Goal: Task Accomplishment & Management: Use online tool/utility

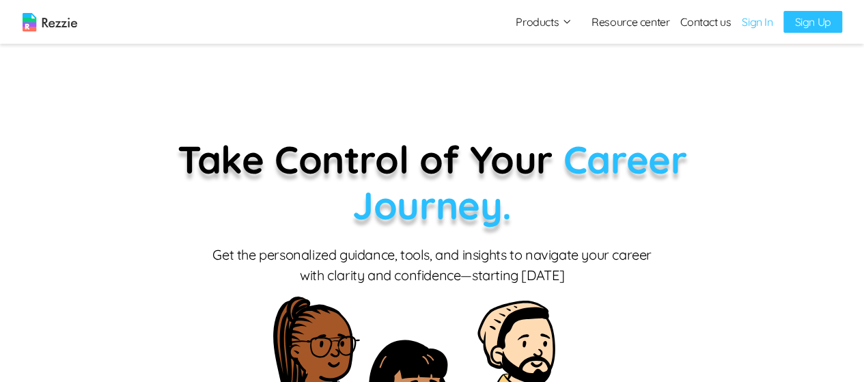
click at [562, 27] on button "Products" at bounding box center [544, 22] width 57 height 16
click at [603, 51] on link "Resume & Cover Letter Builder" at bounding box center [558, 48] width 167 height 27
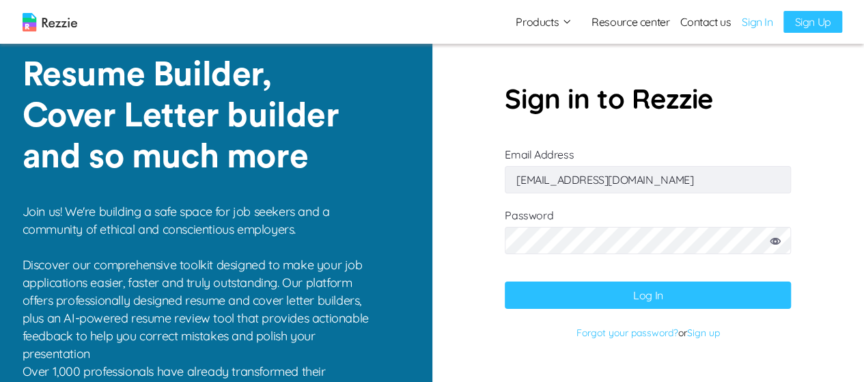
click at [678, 180] on input "[EMAIL_ADDRESS][DOMAIN_NAME]" at bounding box center [648, 179] width 286 height 27
type input "[EMAIL_ADDRESS][DOMAIN_NAME]"
click at [650, 298] on button "Log In" at bounding box center [648, 294] width 286 height 27
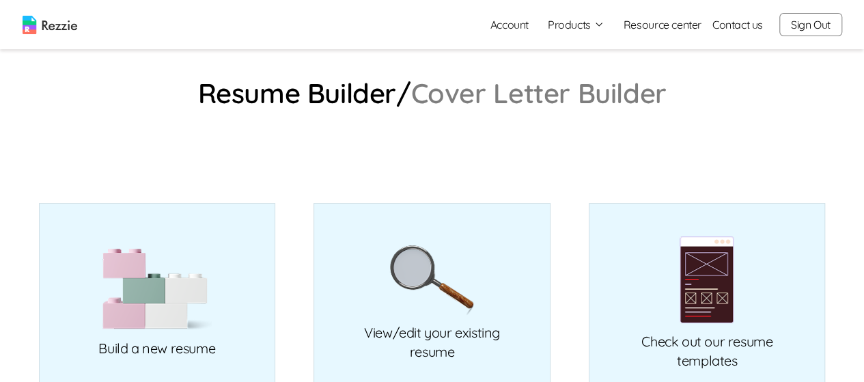
click at [585, 29] on button "Products" at bounding box center [576, 24] width 57 height 16
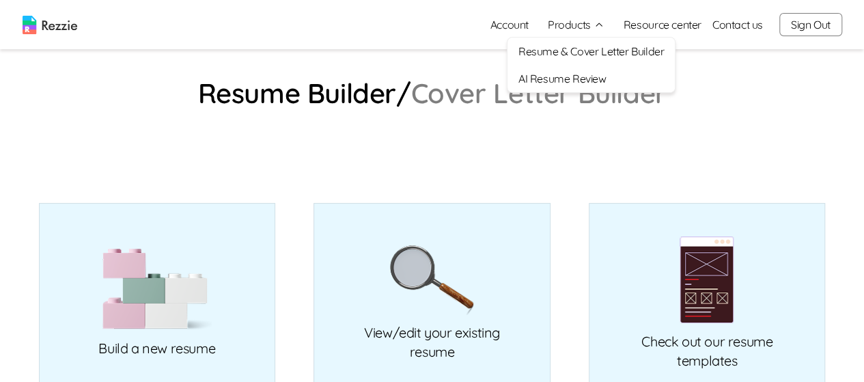
click at [619, 52] on link "Resume & Cover Letter Builder" at bounding box center [591, 51] width 167 height 27
click at [478, 248] on link "View/edit your existing resume" at bounding box center [432, 299] width 237 height 192
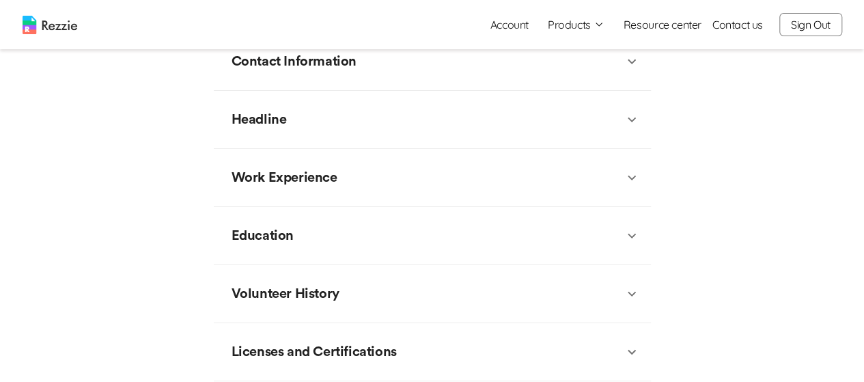
scroll to position [551, 0]
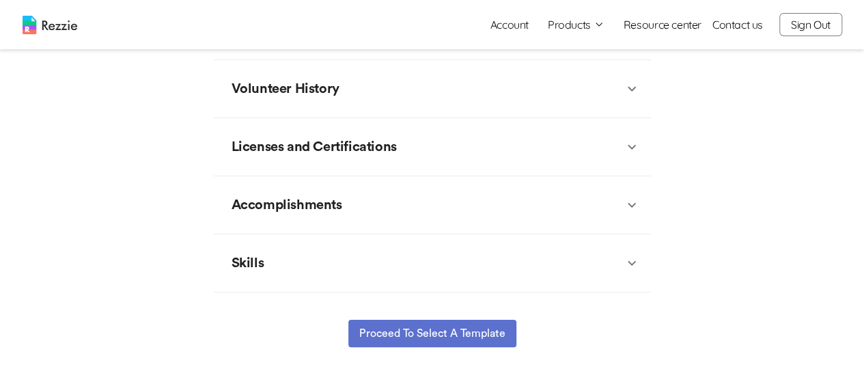
click at [457, 320] on button "Proceed to select a template" at bounding box center [432, 333] width 168 height 27
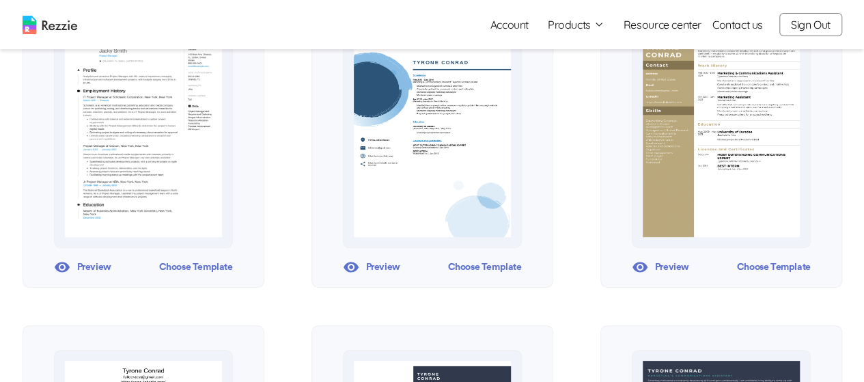
scroll to position [537, 0]
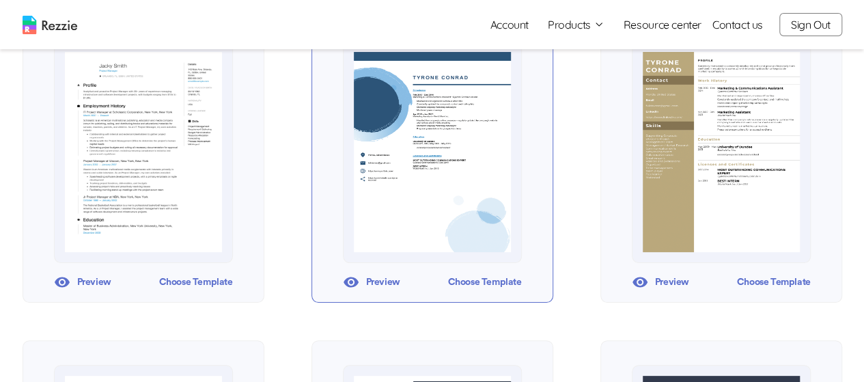
click at [496, 281] on div "Choose Template" at bounding box center [484, 282] width 74 height 20
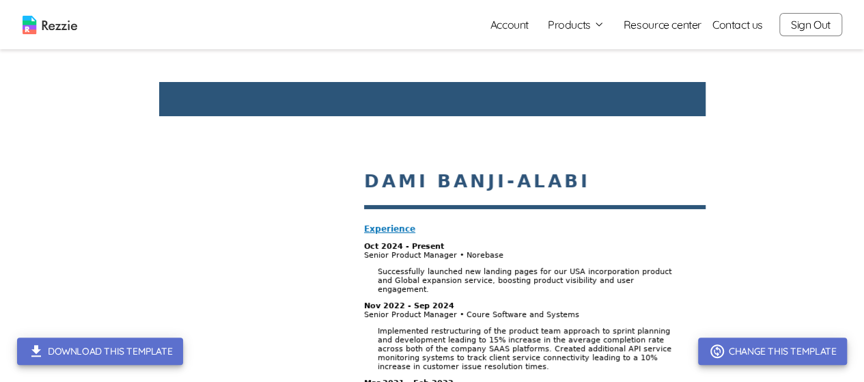
click at [568, 27] on button "Products" at bounding box center [576, 24] width 57 height 16
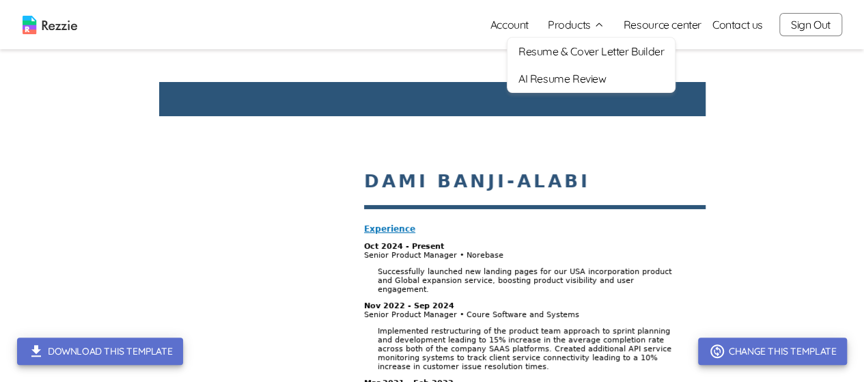
click at [743, 350] on button "Change this template" at bounding box center [772, 350] width 149 height 27
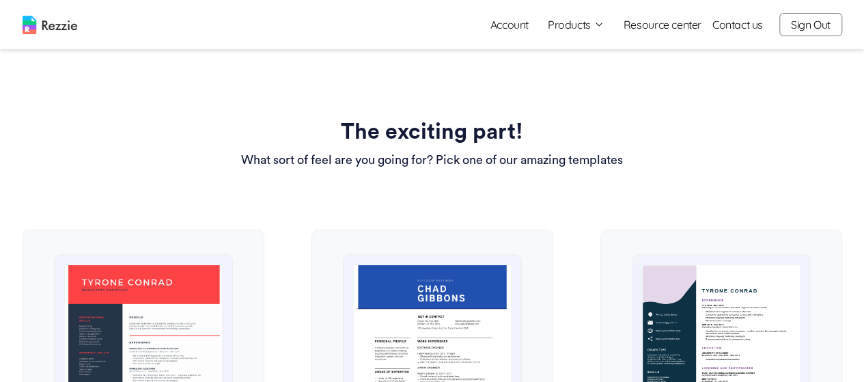
click at [590, 18] on button "Products" at bounding box center [576, 24] width 57 height 16
click at [616, 60] on link "Resume & Cover Letter Builder" at bounding box center [591, 51] width 167 height 27
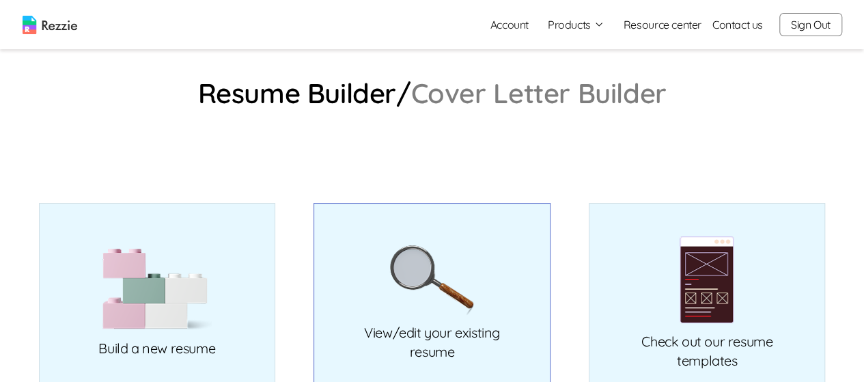
click at [496, 242] on link "View/edit your existing resume" at bounding box center [432, 299] width 237 height 192
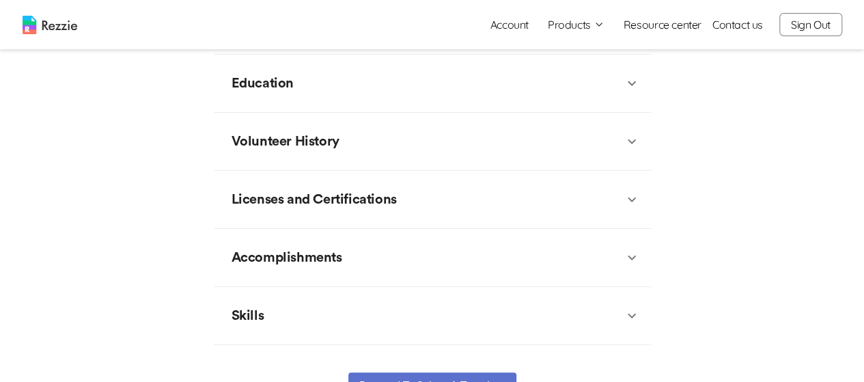
scroll to position [496, 0]
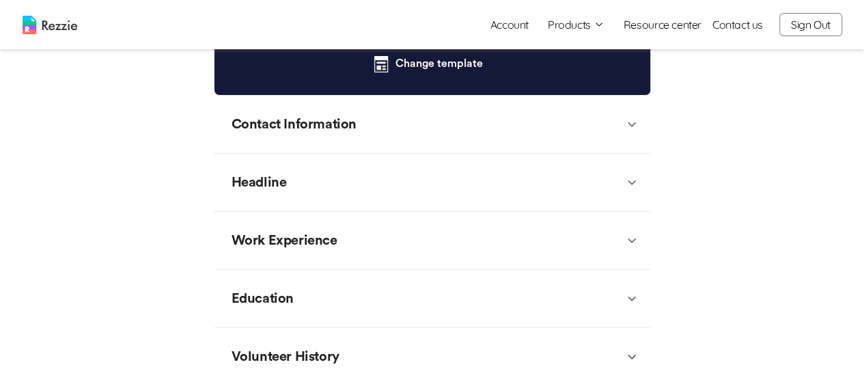
click at [808, 23] on button "Sign Out" at bounding box center [810, 24] width 63 height 23
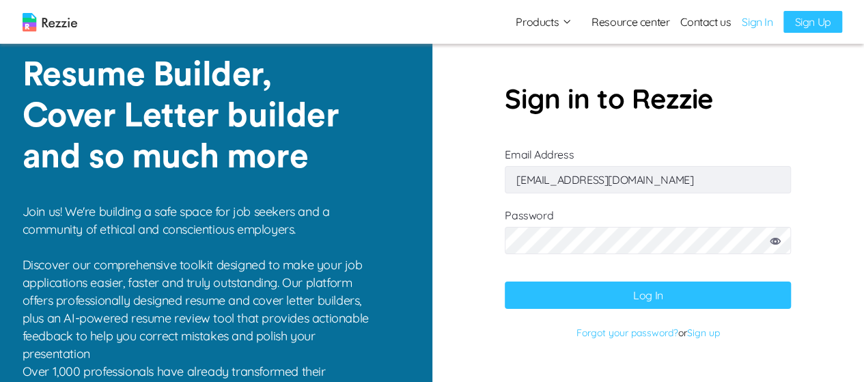
click at [764, 27] on link "Sign In" at bounding box center [757, 22] width 31 height 16
click at [653, 290] on button "Log In" at bounding box center [648, 294] width 286 height 27
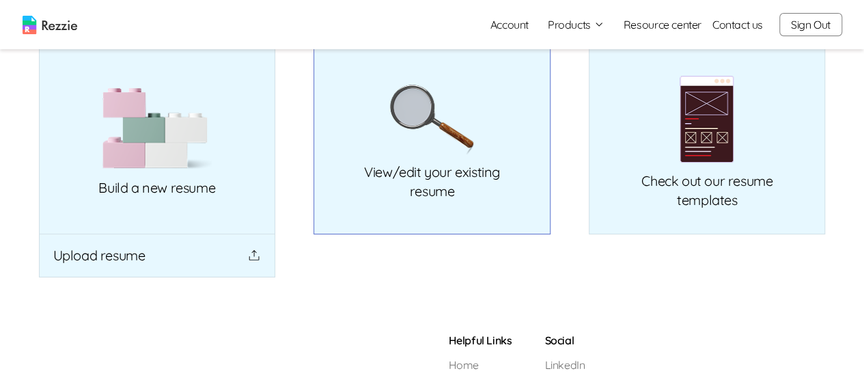
click at [472, 142] on img at bounding box center [431, 120] width 85 height 70
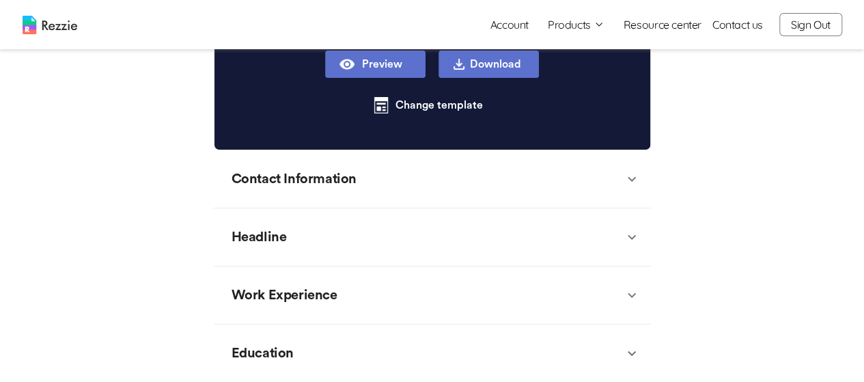
scroll to position [324, 0]
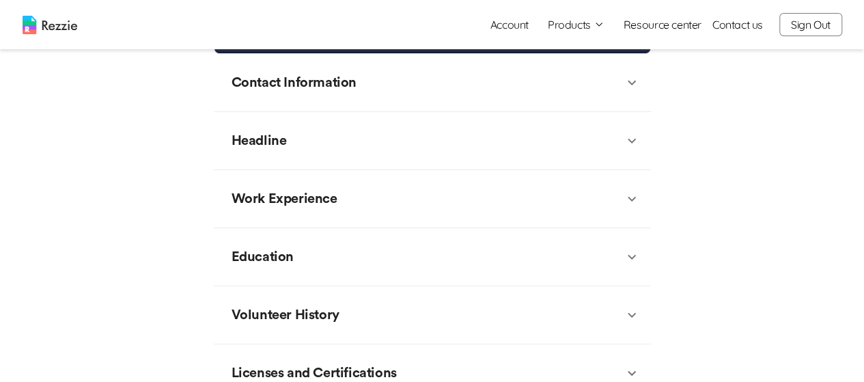
type textarea "x"
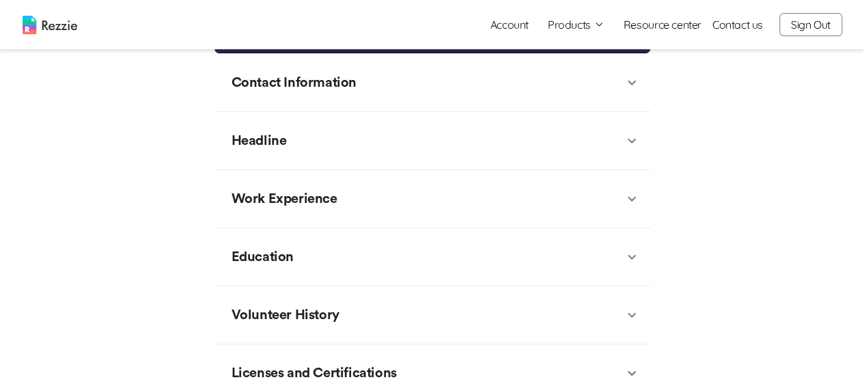
type textarea "x"
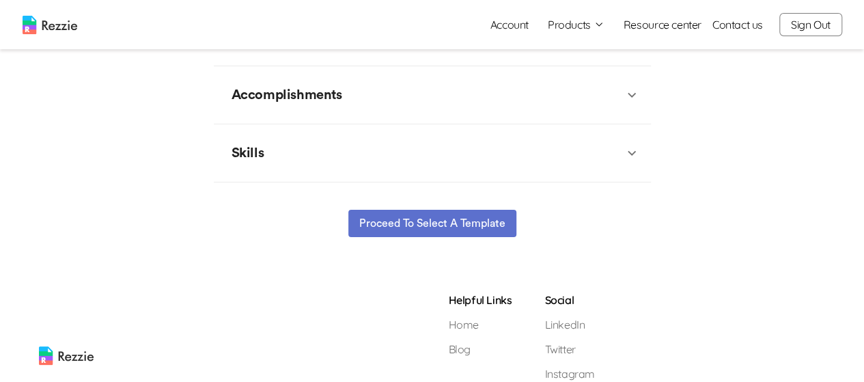
click at [467, 230] on button "Proceed to select a template" at bounding box center [432, 223] width 168 height 27
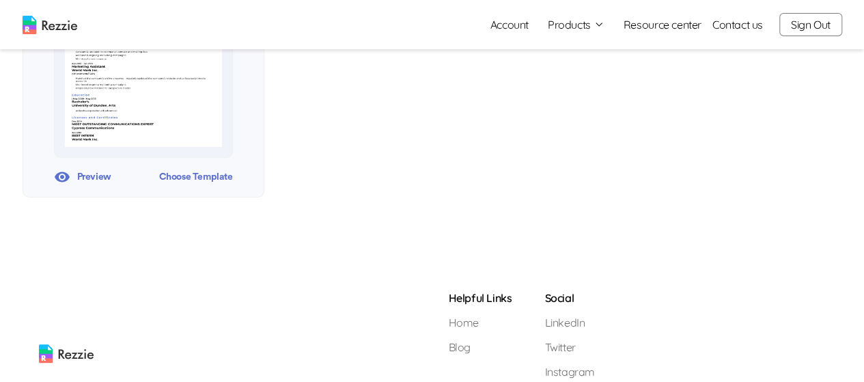
scroll to position [1288, 0]
click at [217, 178] on div "Choose Template" at bounding box center [195, 178] width 74 height 20
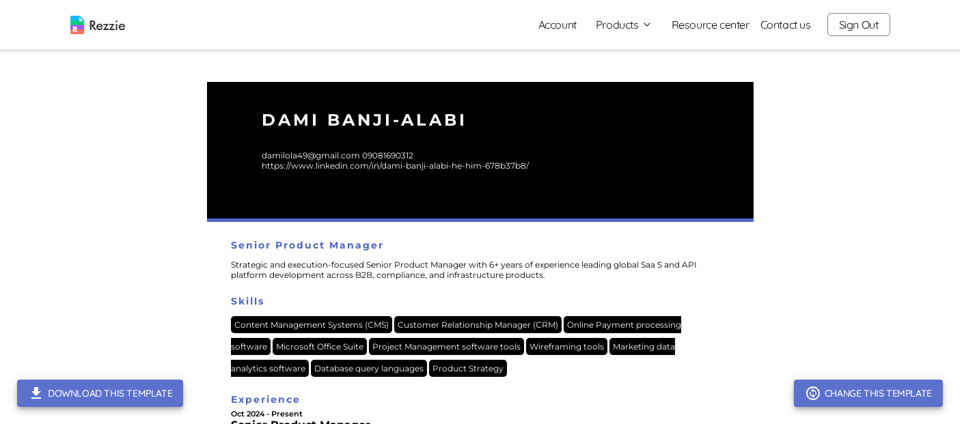
click at [622, 29] on button "Products" at bounding box center [624, 24] width 57 height 16
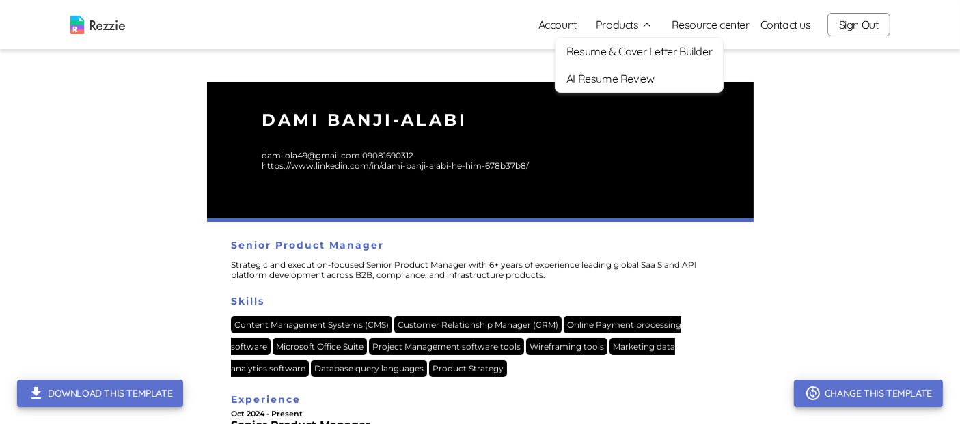
click at [98, 27] on img at bounding box center [97, 25] width 55 height 18
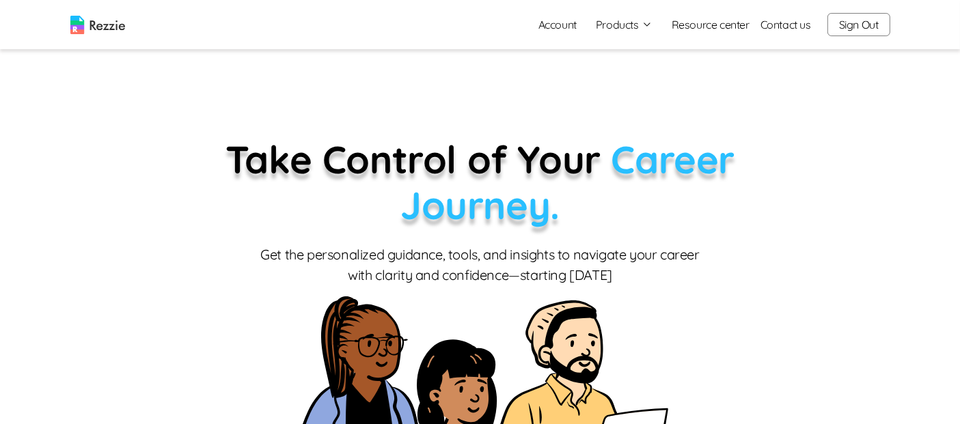
click at [854, 25] on button "Sign Out" at bounding box center [858, 24] width 63 height 23
